Goal: Task Accomplishment & Management: Use online tool/utility

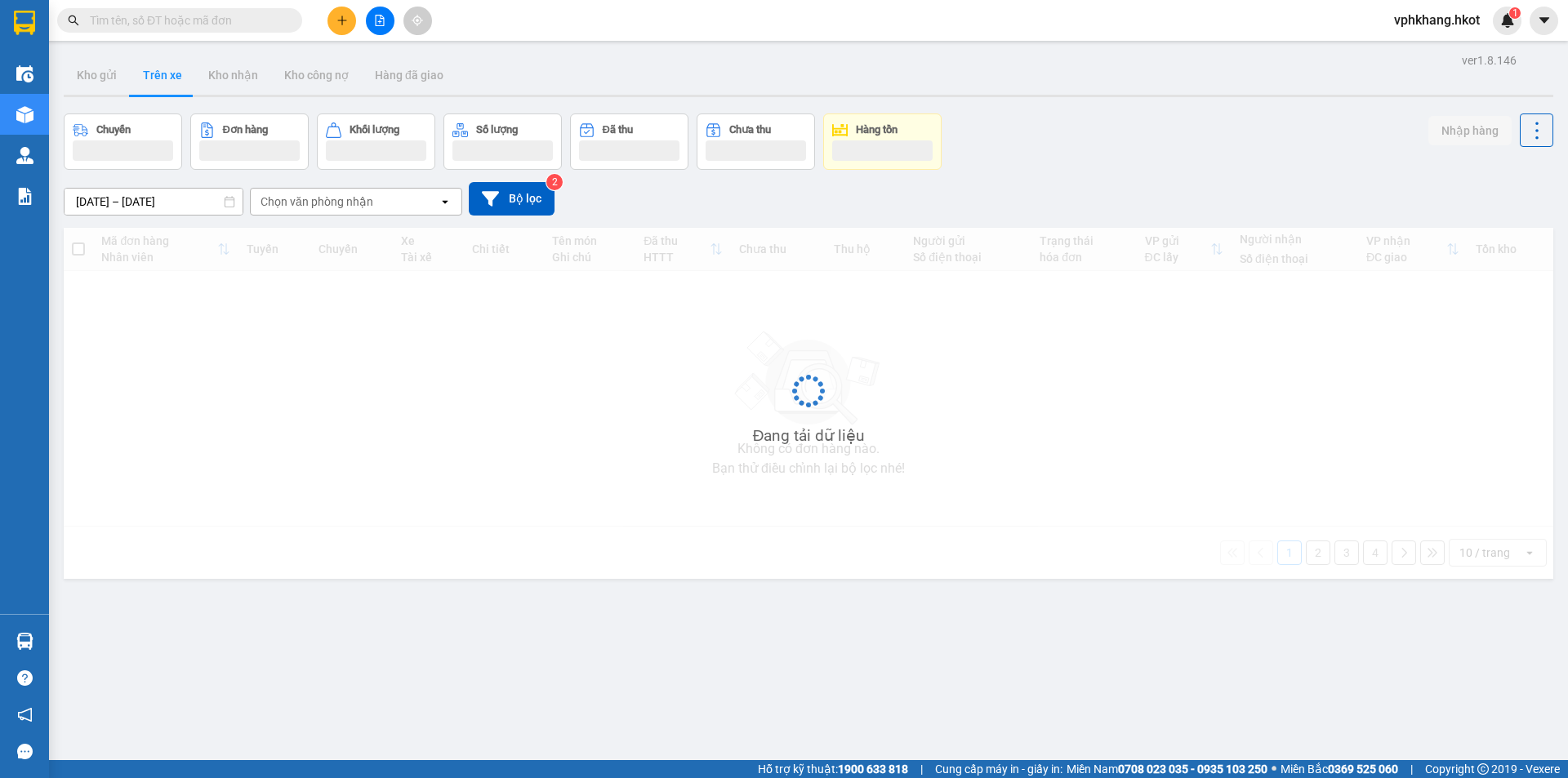
click at [173, 21] on input "text" at bounding box center [185, 21] width 193 height 18
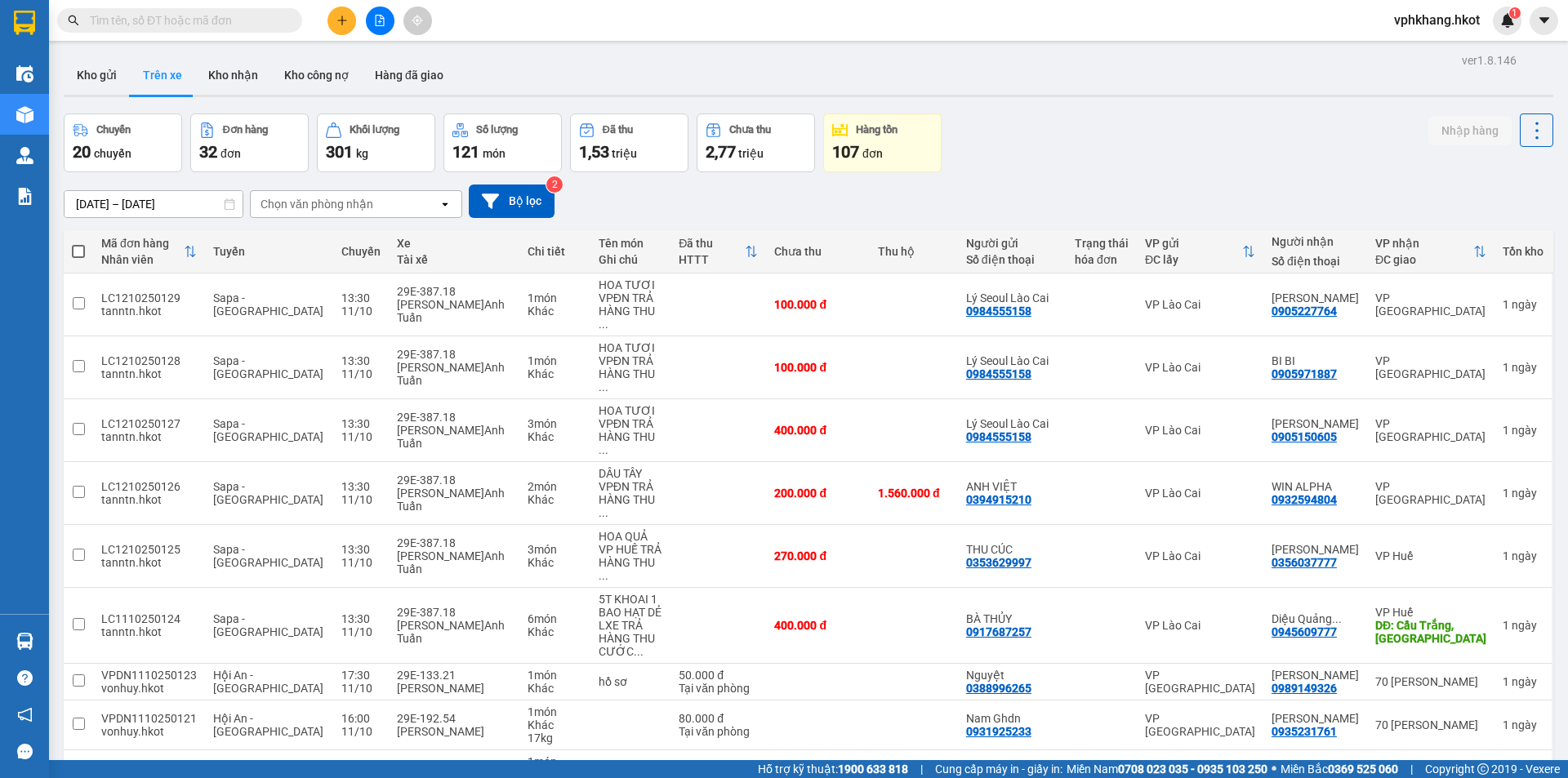
paste input "0789140434"
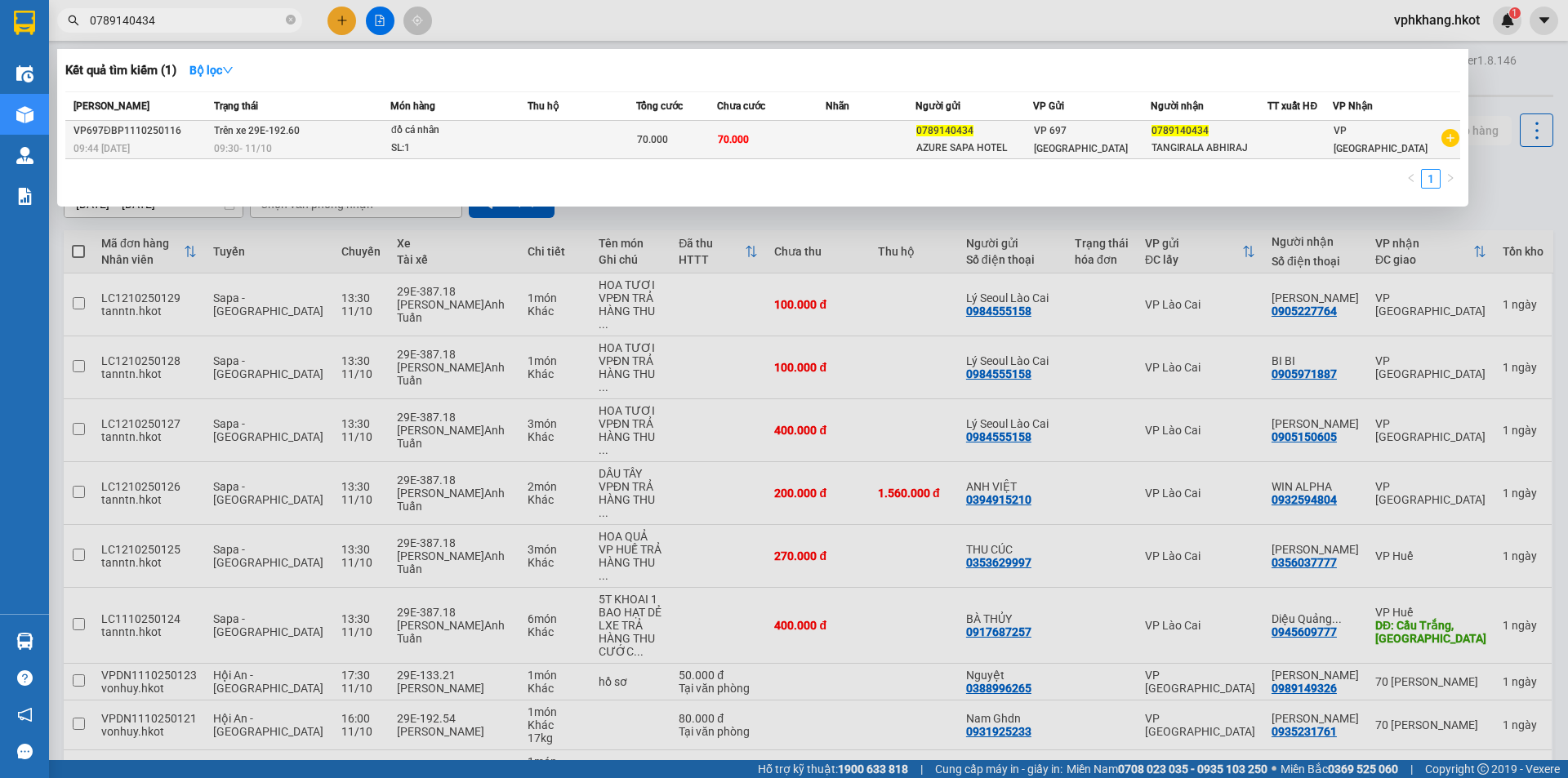
type input "0789140434"
click at [277, 142] on div "09:30 [DATE]" at bounding box center [302, 148] width 176 height 18
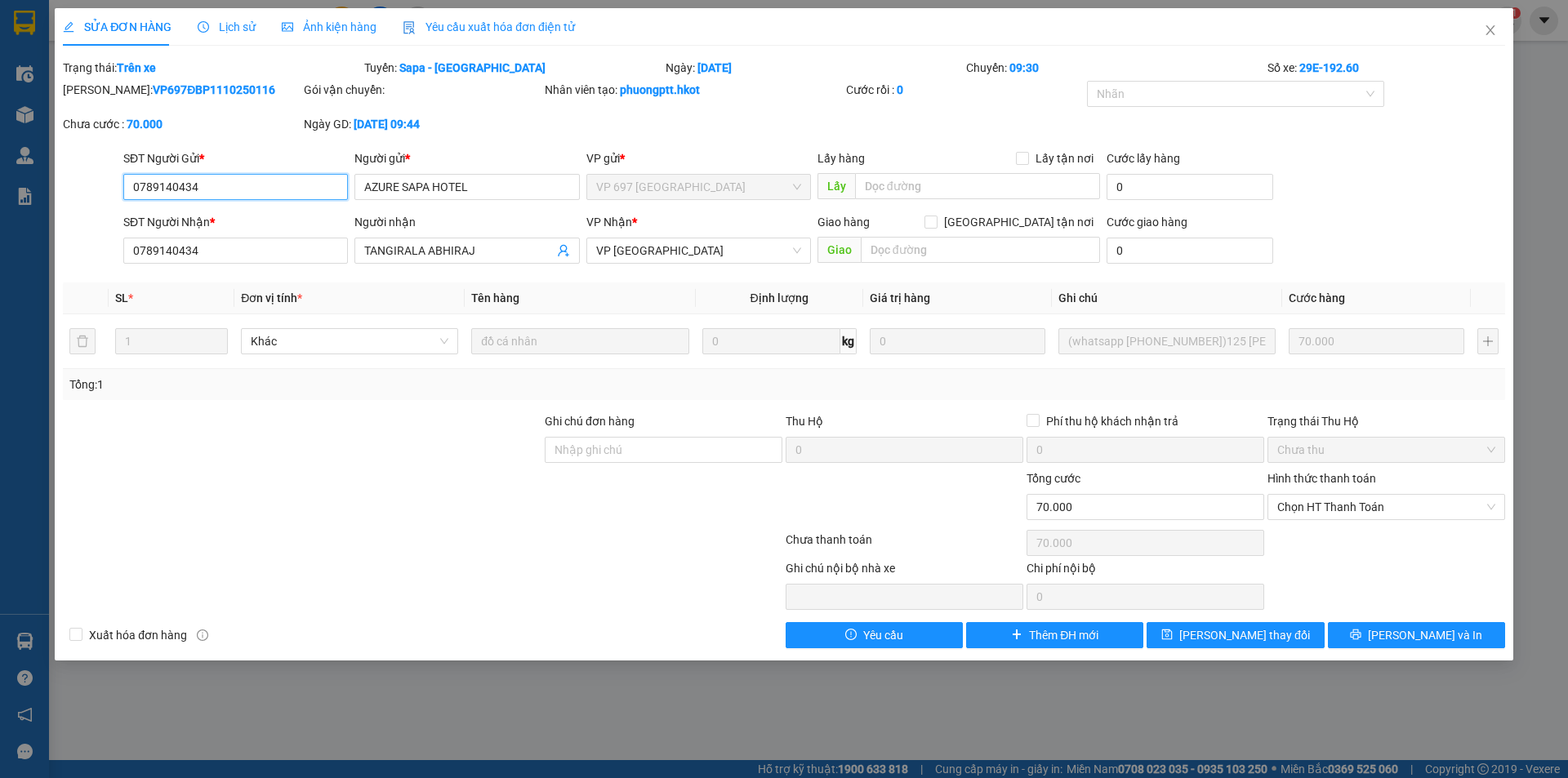
type input "0789140434"
type input "AZURE SAPA HOTEL"
type input "0789140434"
type input "TANGIRALA ABHIRAJ"
type input "0"
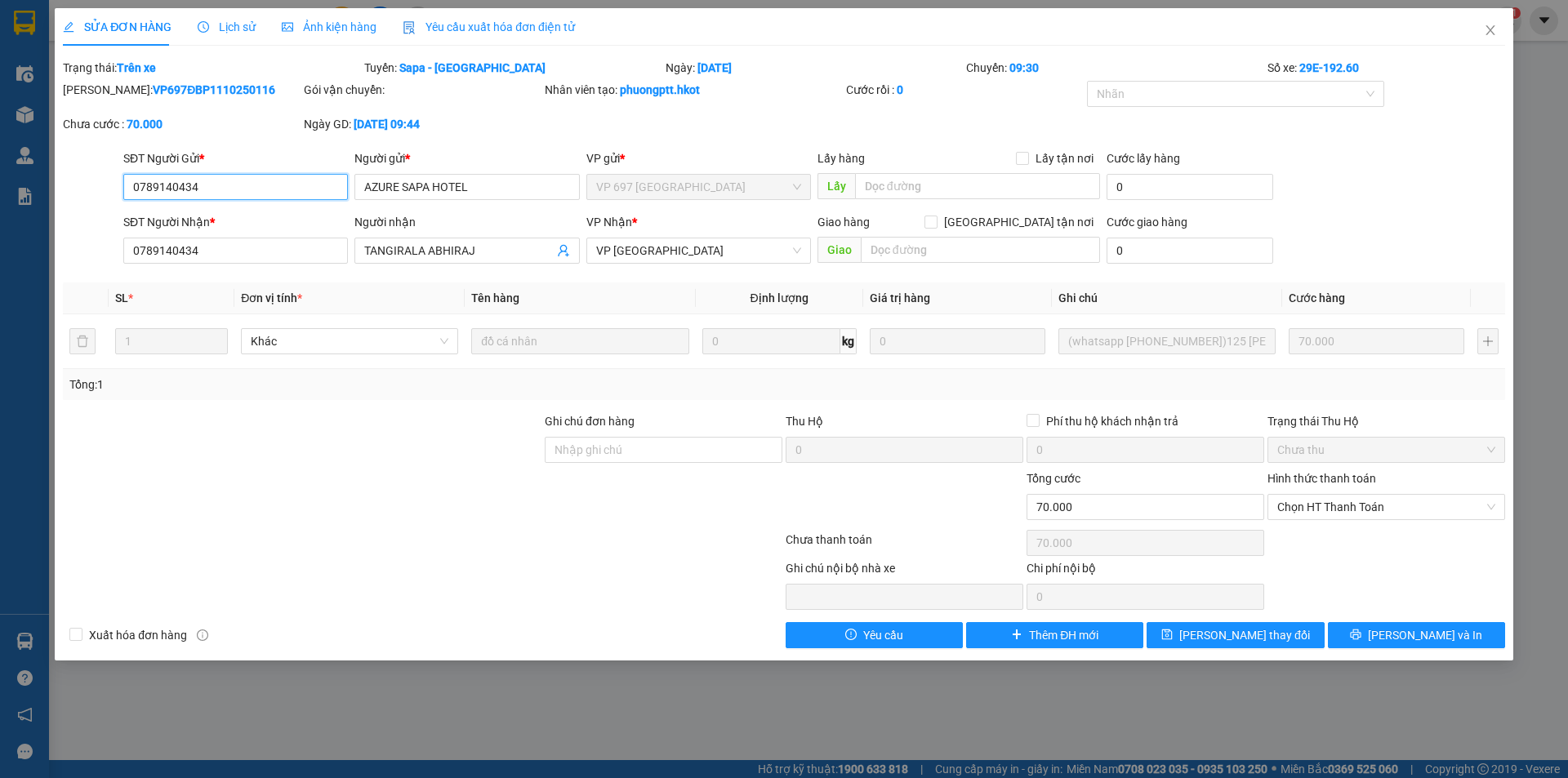
type input "70.000"
click at [517, 138] on div "Ngày GD: [DATE] 09:44" at bounding box center [423, 132] width 241 height 34
drag, startPoint x: 694, startPoint y: 252, endPoint x: 584, endPoint y: 260, distance: 110.3
click at [584, 260] on div "VP Nhận * VP [GEOGRAPHIC_DATA]" at bounding box center [698, 242] width 231 height 57
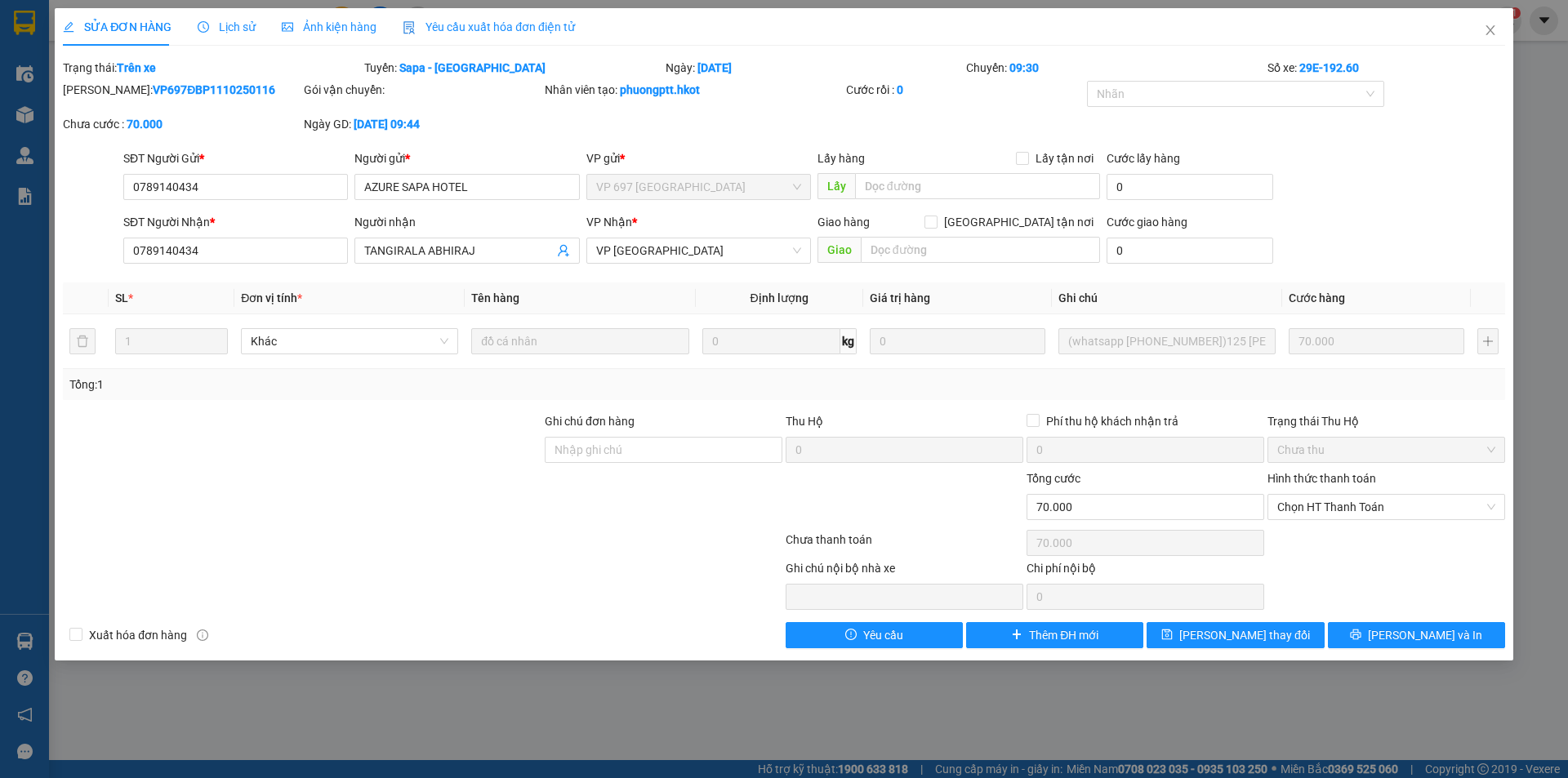
click at [1552, 513] on div "SỬA ĐƠN HÀNG Lịch sử Ảnh kiện hàng Yêu cầu xuất hóa đơn điện tử Total Paid Fee …" at bounding box center [784, 389] width 1568 height 778
click at [1487, 24] on span "Close" at bounding box center [1490, 31] width 46 height 46
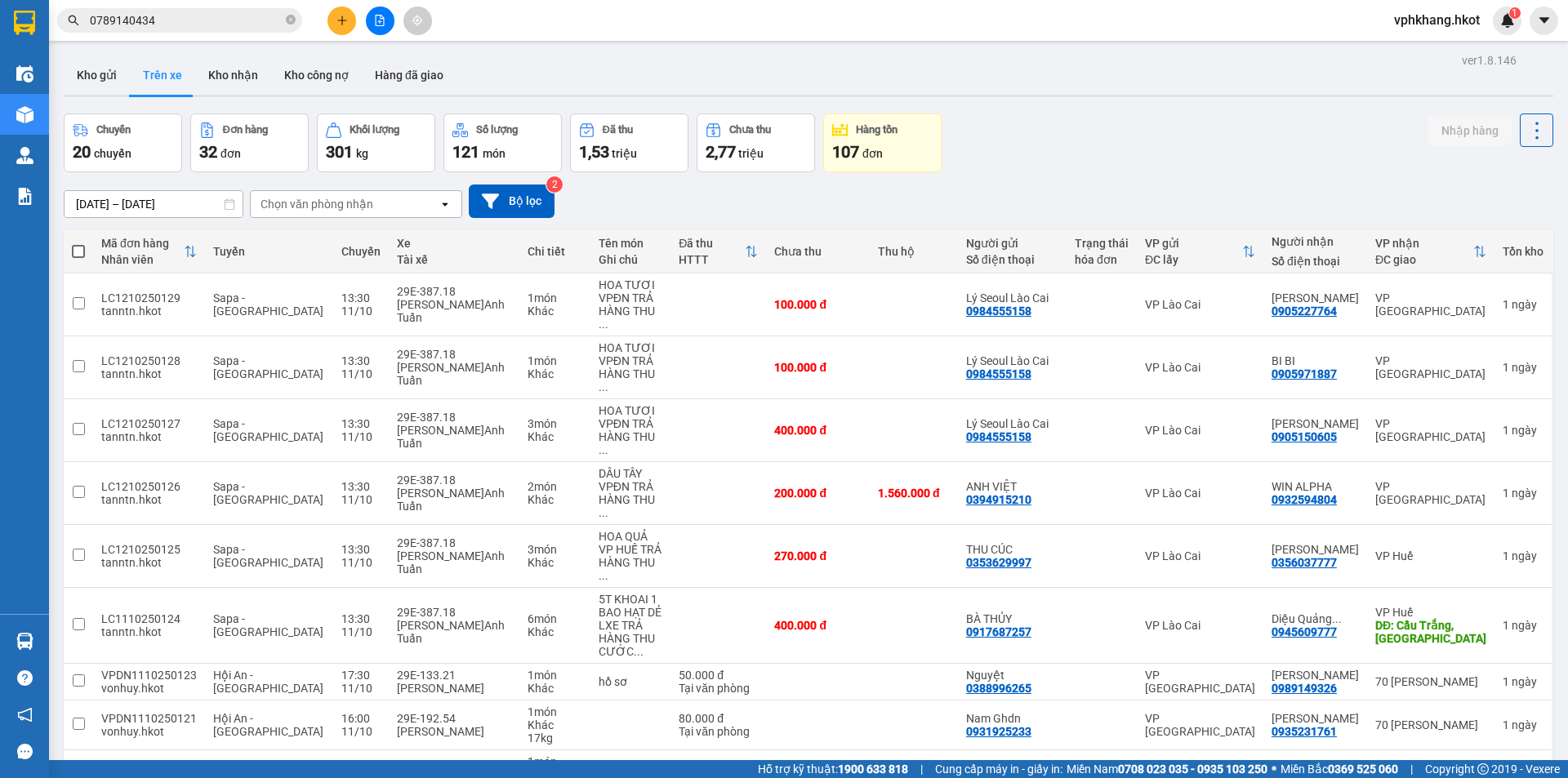
click at [164, 20] on input "0789140434" at bounding box center [185, 21] width 193 height 18
